Goal: Task Accomplishment & Management: Manage account settings

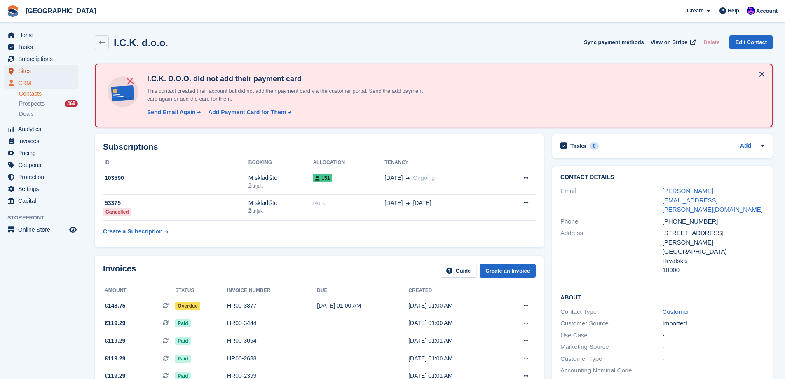
click at [37, 74] on span "Sites" at bounding box center [42, 71] width 49 height 12
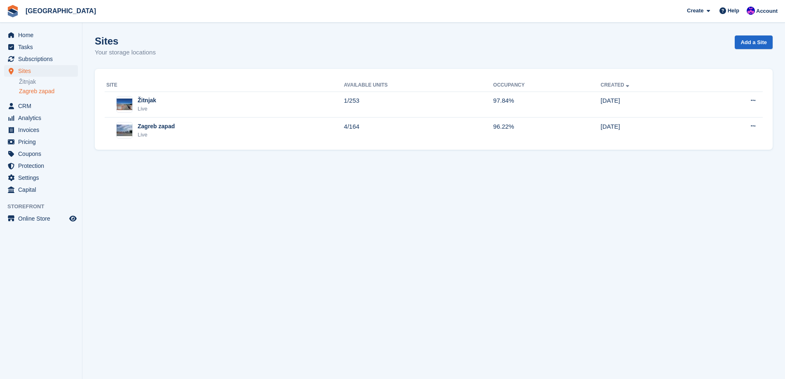
click at [40, 91] on link "Zagreb zapad" at bounding box center [48, 91] width 59 height 8
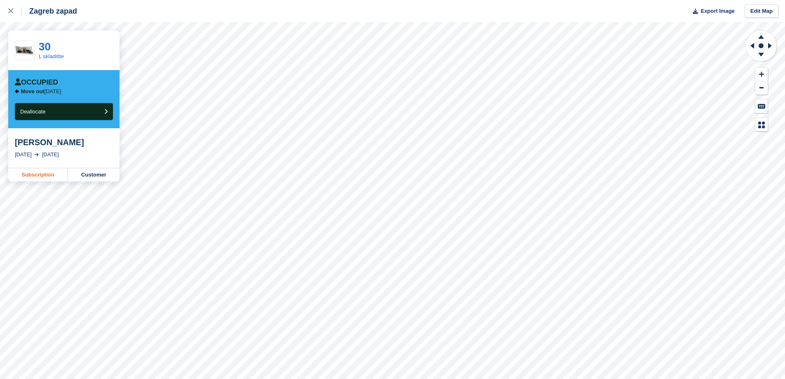
click at [38, 175] on link "Subscription" at bounding box center [38, 174] width 60 height 13
click at [57, 111] on button "Deallocate" at bounding box center [64, 111] width 98 height 17
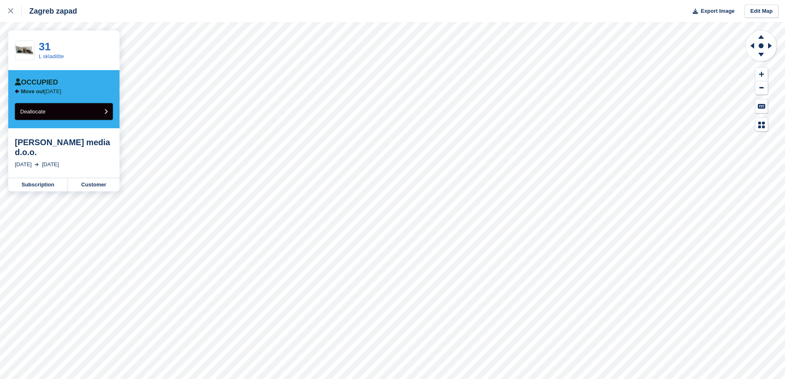
click at [38, 110] on span "Deallocate" at bounding box center [32, 111] width 25 height 6
